Goal: Information Seeking & Learning: Check status

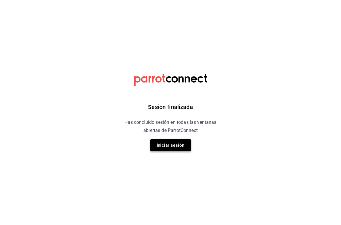
click at [165, 150] on button "Iniciar sesión" at bounding box center [170, 145] width 41 height 12
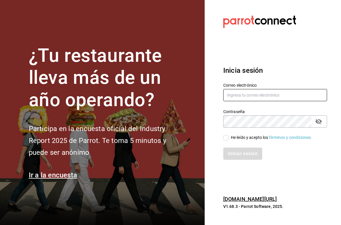
type input "[EMAIL_ADDRESS][DOMAIN_NAME]"
click at [226, 139] on input "He leído y acepto los Términos y condiciones." at bounding box center [225, 137] width 5 height 5
checkbox input "true"
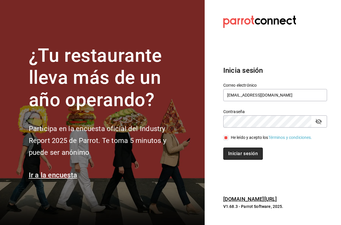
click at [229, 156] on button "Iniciar sesión" at bounding box center [242, 154] width 39 height 12
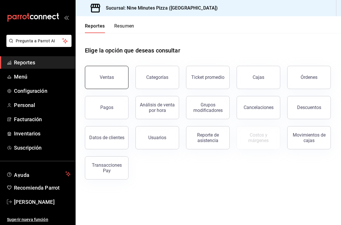
click at [112, 78] on div "Ventas" at bounding box center [107, 78] width 14 height 6
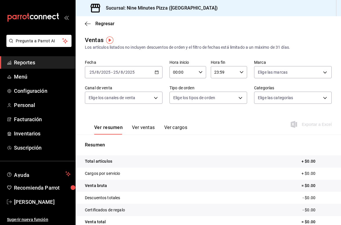
click at [155, 74] on div "2025-08-25 25 / 8 / 2025 - 2025-08-25 25 / 8 / 2025" at bounding box center [124, 72] width 78 height 12
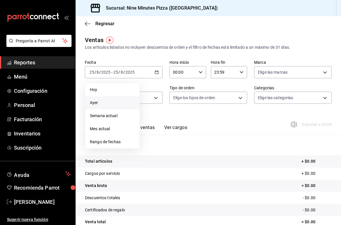
click at [92, 104] on span "Ayer" at bounding box center [112, 103] width 45 height 6
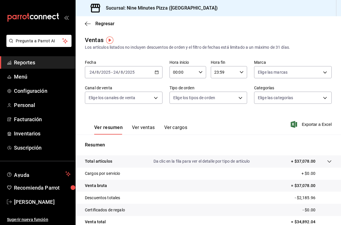
click at [140, 131] on button "Ver ventas" at bounding box center [143, 130] width 23 height 10
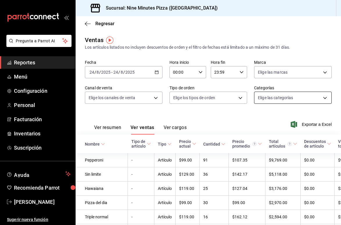
click at [297, 96] on body "Pregunta a Parrot AI Reportes Menú Configuración Personal Facturación Inventari…" at bounding box center [170, 112] width 341 height 225
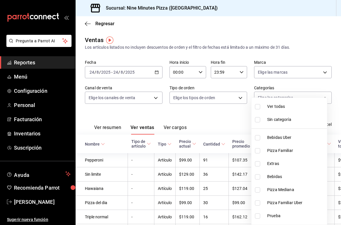
click at [281, 149] on span "Pizza Familiar" at bounding box center [295, 151] width 57 height 6
type input "a6f227a2-c6fa-4ea3-9182-23ddeeed6aca"
checkbox input "true"
click at [312, 34] on div at bounding box center [170, 112] width 341 height 225
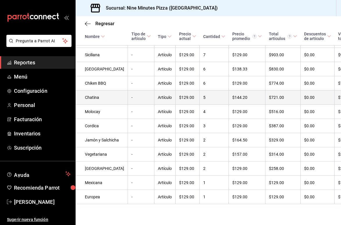
scroll to position [280, 0]
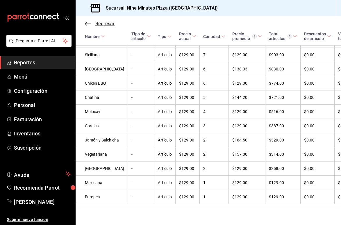
click at [87, 25] on icon "button" at bounding box center [88, 23] width 6 height 5
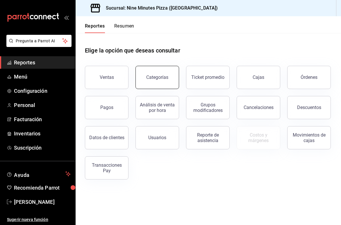
click at [156, 84] on button "Categorías" at bounding box center [157, 77] width 44 height 23
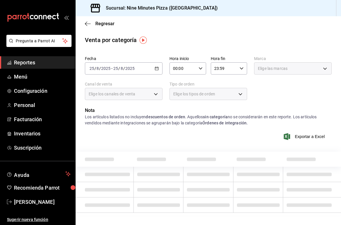
click at [155, 70] on icon "button" at bounding box center [156, 68] width 4 height 4
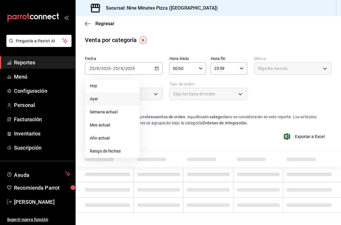
click at [109, 99] on span "Ayer" at bounding box center [112, 99] width 45 height 6
